Goal: Information Seeking & Learning: Learn about a topic

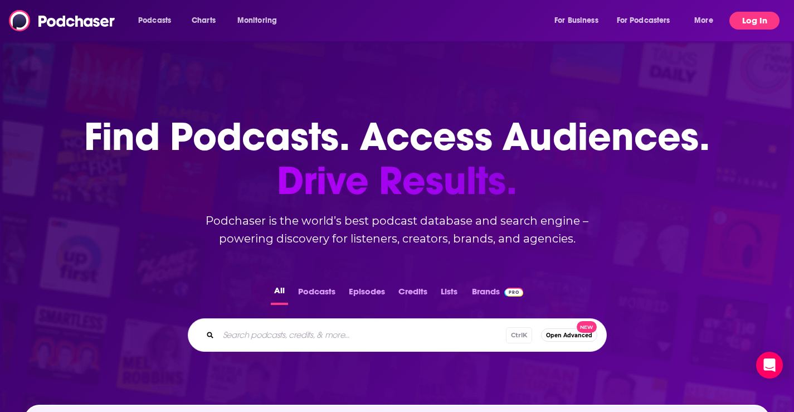
click at [757, 21] on button "Log In" at bounding box center [754, 21] width 50 height 18
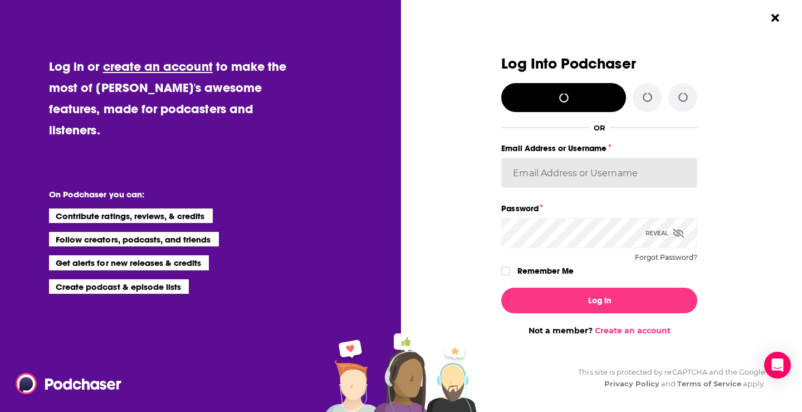
type input "[EMAIL_ADDRESS][DOMAIN_NAME]"
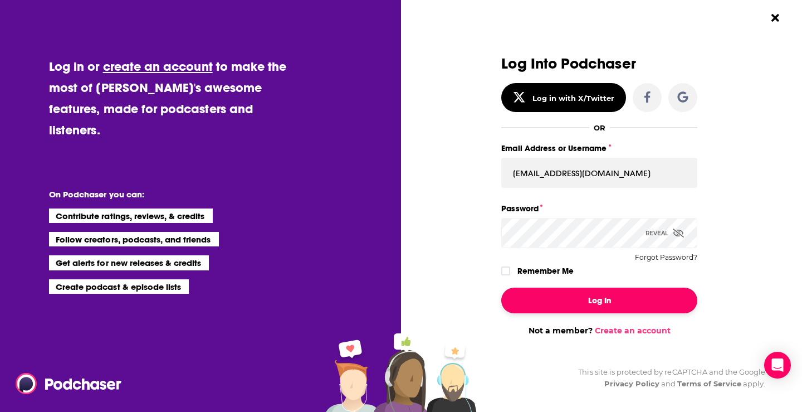
click at [583, 301] on button "Log In" at bounding box center [599, 300] width 196 height 26
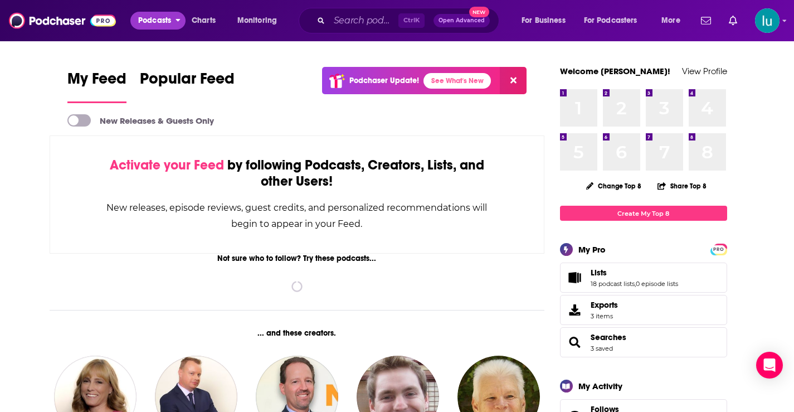
click at [151, 18] on span "Podcasts" at bounding box center [154, 21] width 33 height 16
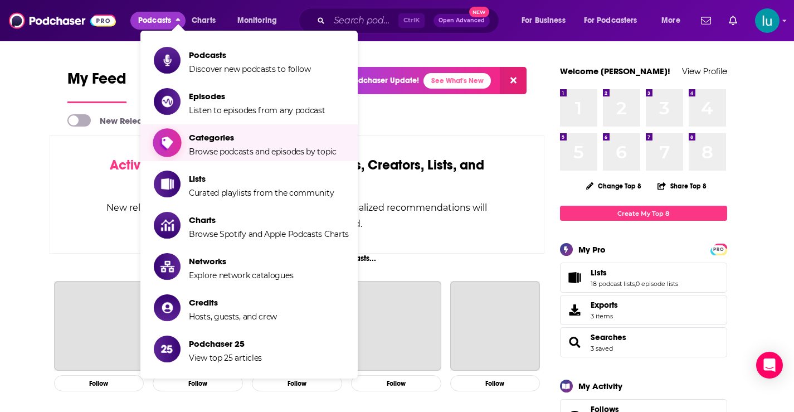
click at [204, 144] on span "Categories Browse podcasts and episodes by topic" at bounding box center [263, 143] width 148 height 28
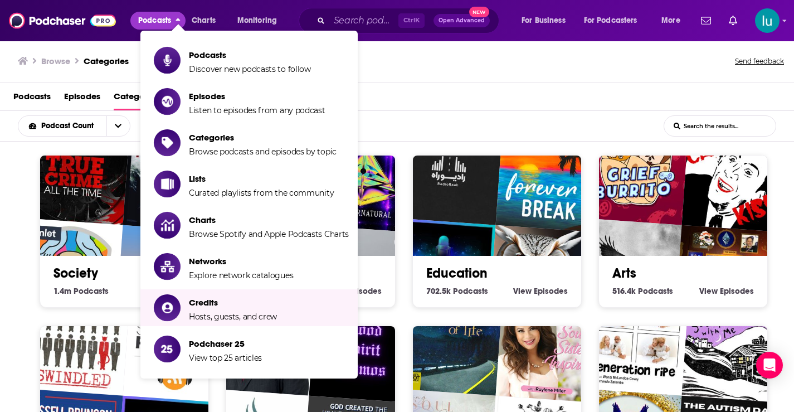
click at [55, 302] on div "Society 1.4m Society Podcasts View Society Episodes" at bounding box center [124, 231] width 169 height 153
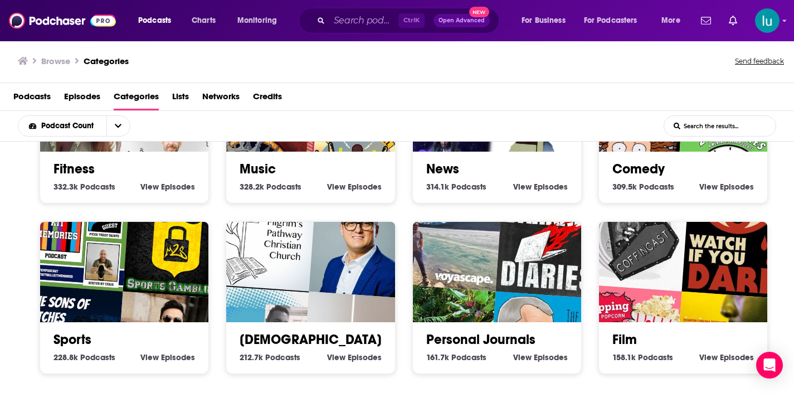
scroll to position [468, 0]
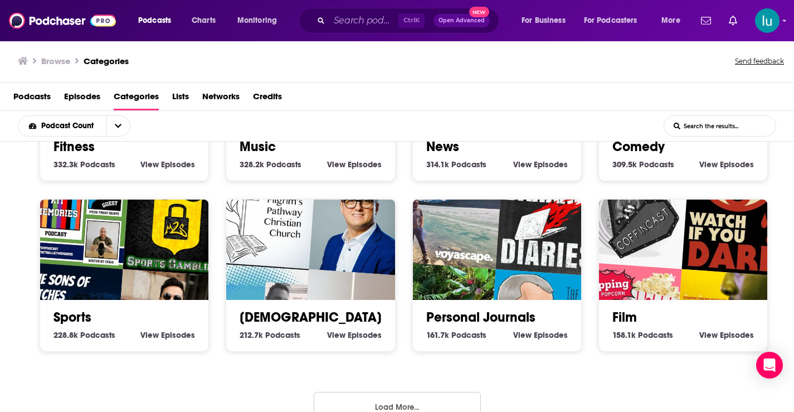
click at [48, 344] on div "Sports 228.8k Sports Podcasts View Sports Episodes" at bounding box center [124, 275] width 169 height 153
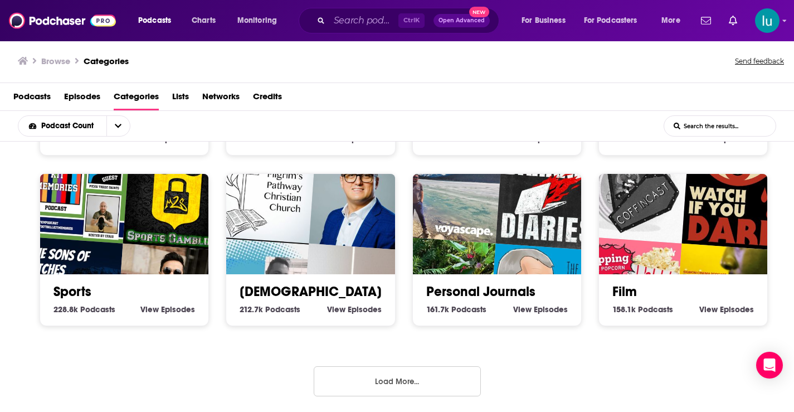
scroll to position [2, 0]
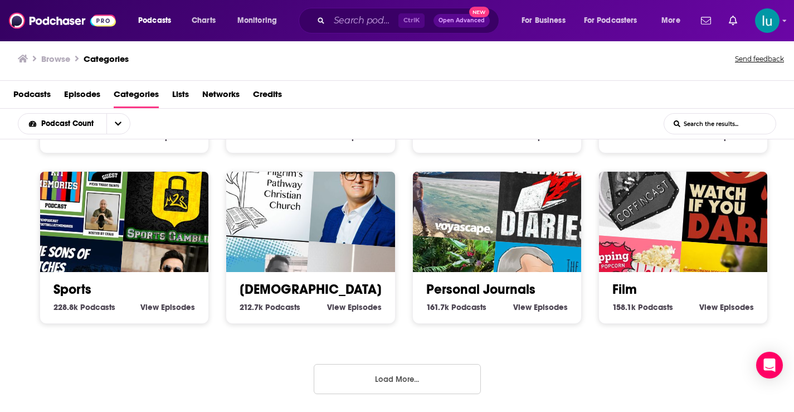
click at [355, 380] on button "Load More..." at bounding box center [397, 379] width 167 height 30
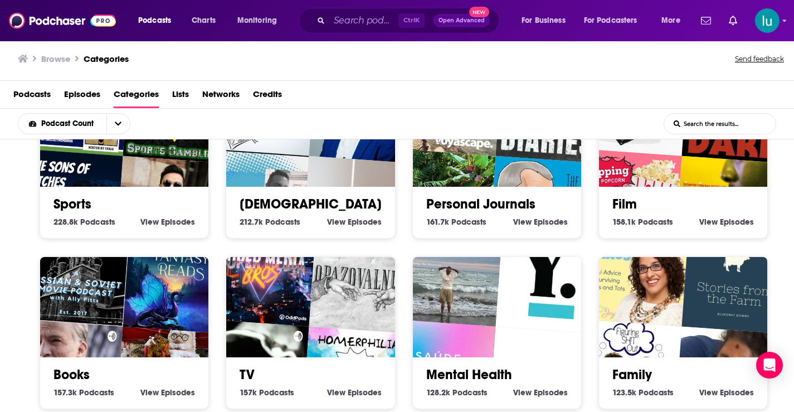
scroll to position [583, 0]
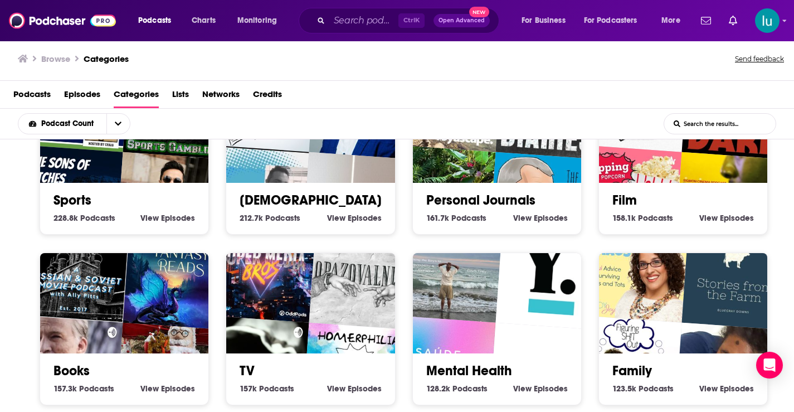
click at [132, 301] on img "Finding Fantasy Reads" at bounding box center [177, 276] width 108 height 108
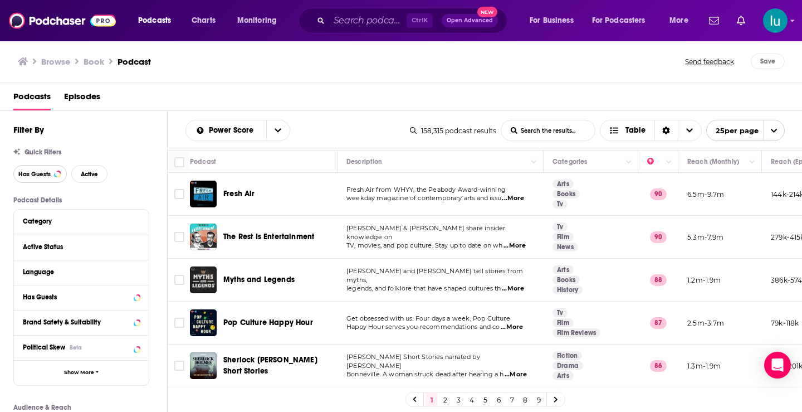
click at [33, 171] on span "Has Guests" at bounding box center [34, 174] width 32 height 6
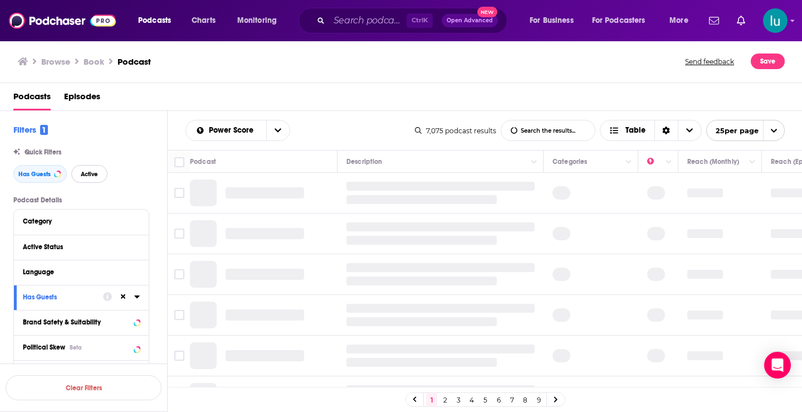
click at [89, 171] on span "Active" at bounding box center [89, 174] width 17 height 6
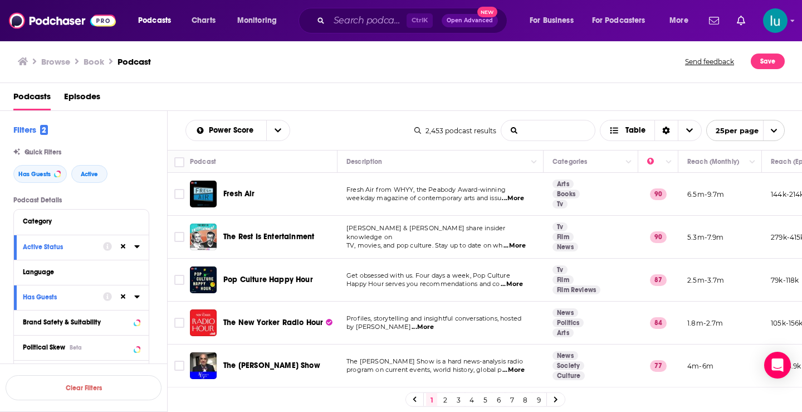
click at [520, 131] on input "List Search Input" at bounding box center [548, 130] width 94 height 20
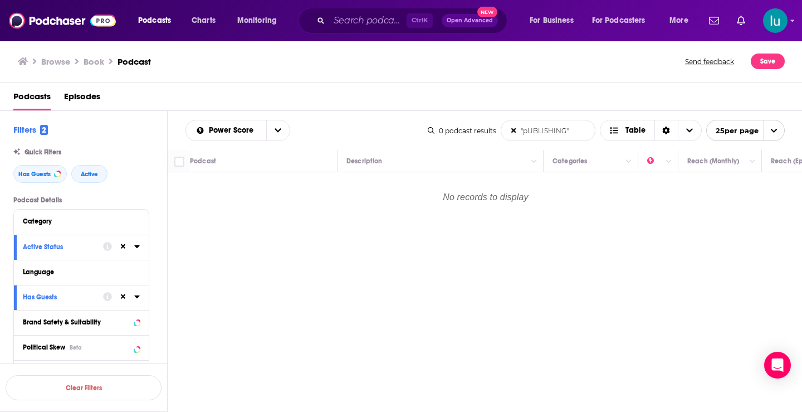
type input ""pUBLISHING""
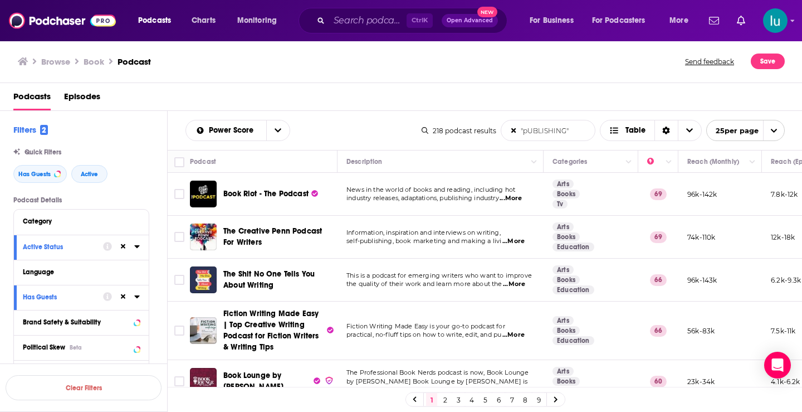
click at [521, 200] on span "...More" at bounding box center [511, 198] width 22 height 9
